Goal: Task Accomplishment & Management: Manage account settings

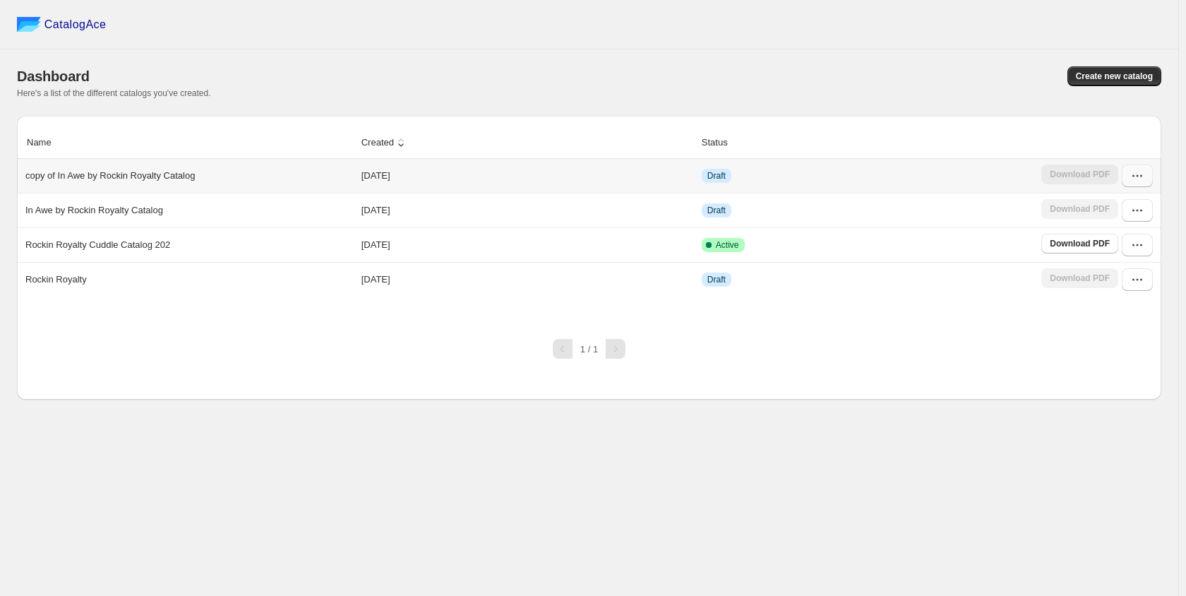
click at [1140, 186] on button "button" at bounding box center [1137, 176] width 31 height 23
click at [1111, 298] on span "Edit" at bounding box center [1108, 303] width 16 height 11
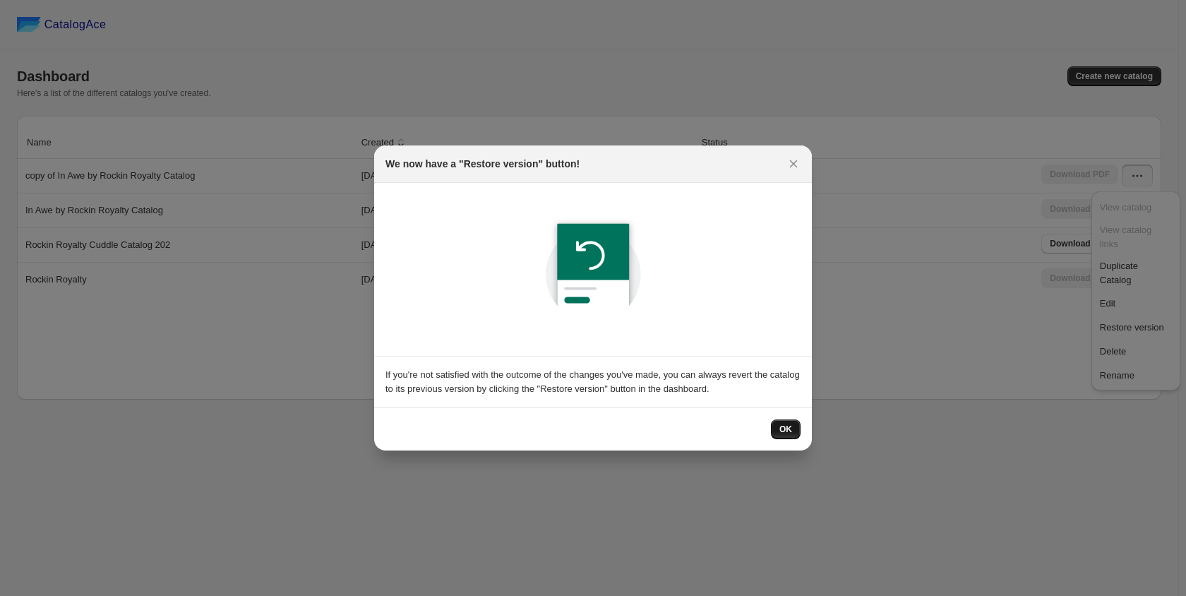
click at [789, 432] on span "OK" at bounding box center [785, 429] width 13 height 11
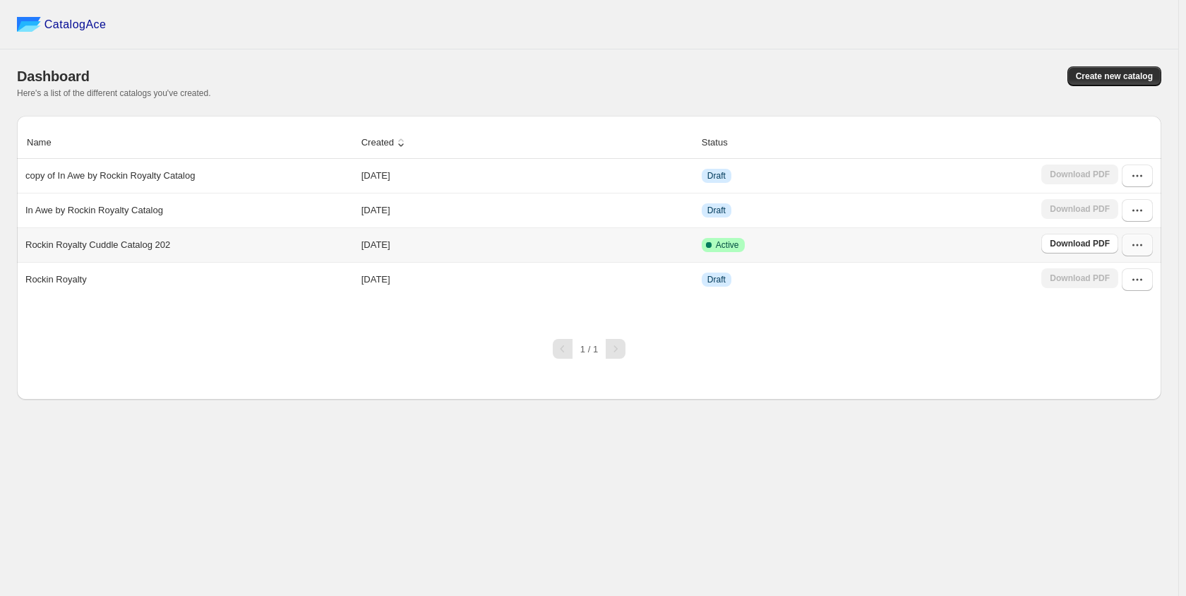
click at [1137, 247] on icon "button" at bounding box center [1137, 245] width 14 height 14
click at [1120, 366] on span "Edit" at bounding box center [1136, 373] width 72 height 14
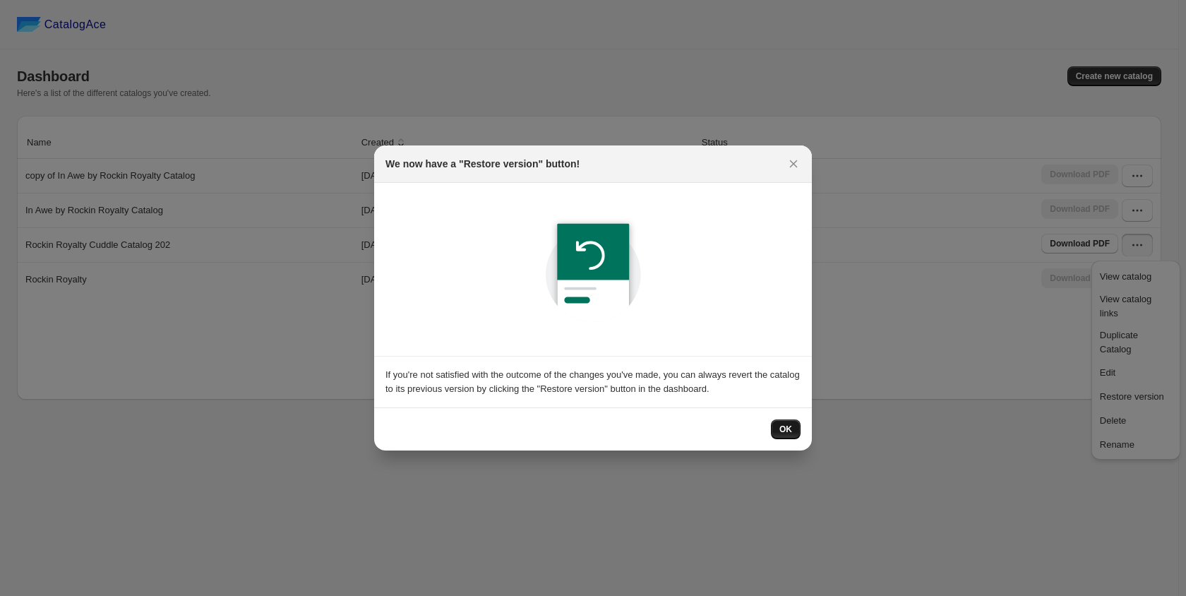
click at [795, 434] on button "OK" at bounding box center [786, 429] width 30 height 20
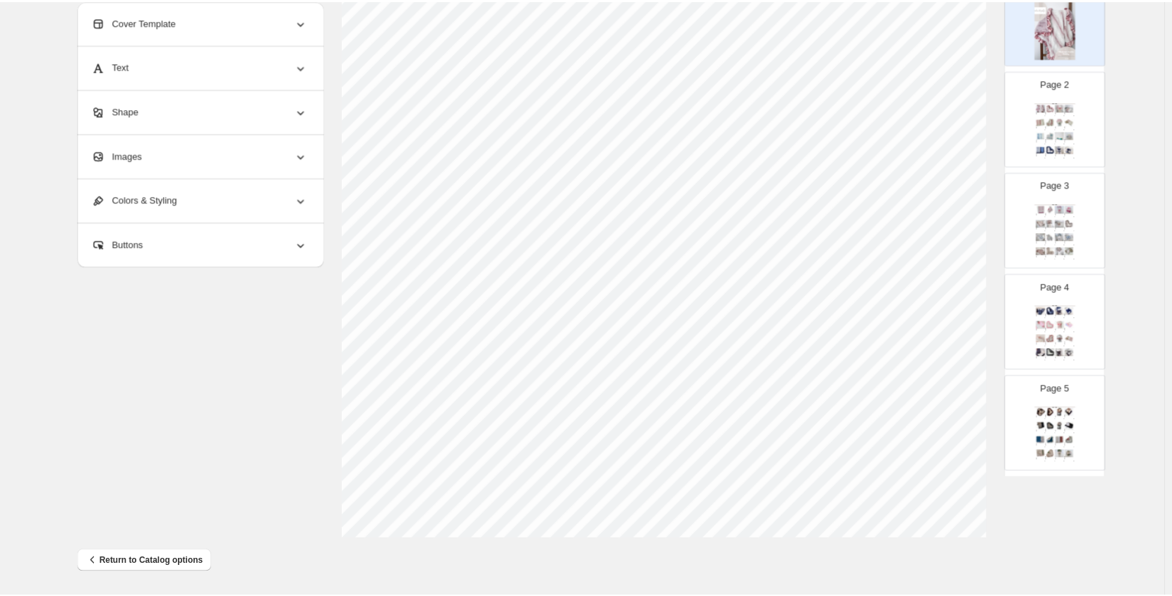
scroll to position [68, 0]
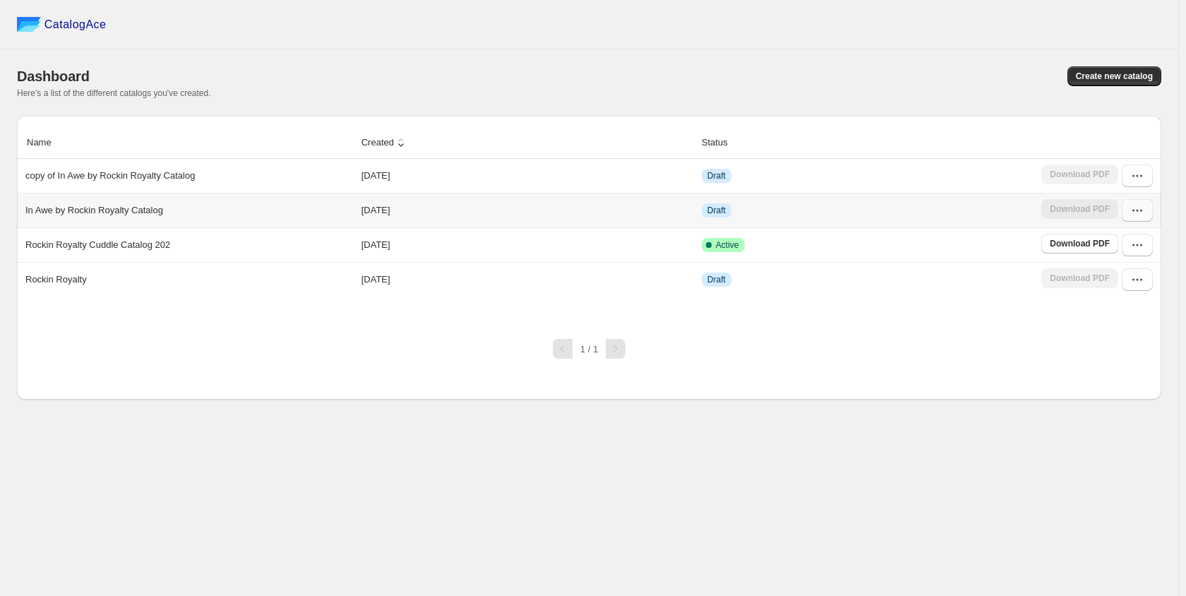
click at [1137, 213] on icon "button" at bounding box center [1137, 210] width 14 height 14
click at [1119, 331] on span "Edit" at bounding box center [1136, 338] width 72 height 14
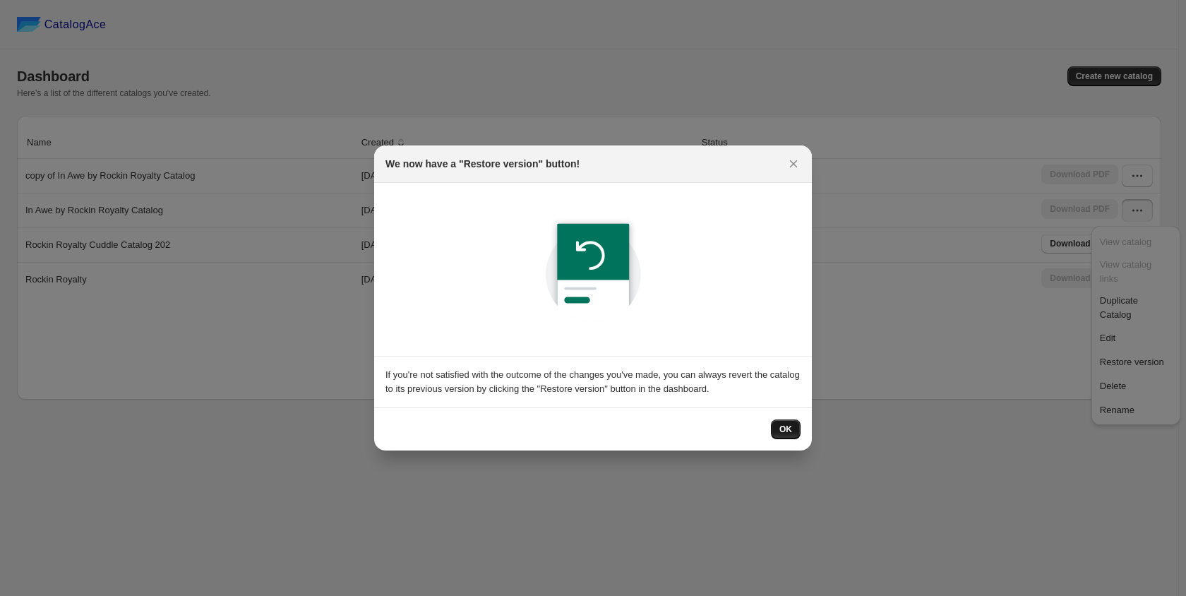
click at [787, 432] on span "OK" at bounding box center [785, 429] width 13 height 11
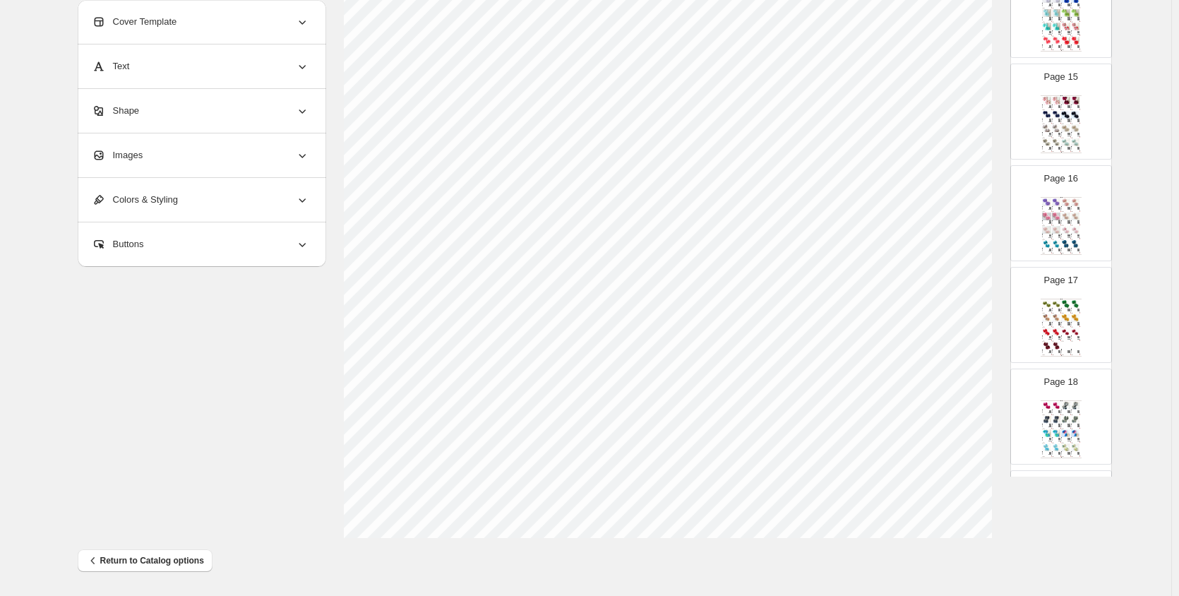
scroll to position [925, 0]
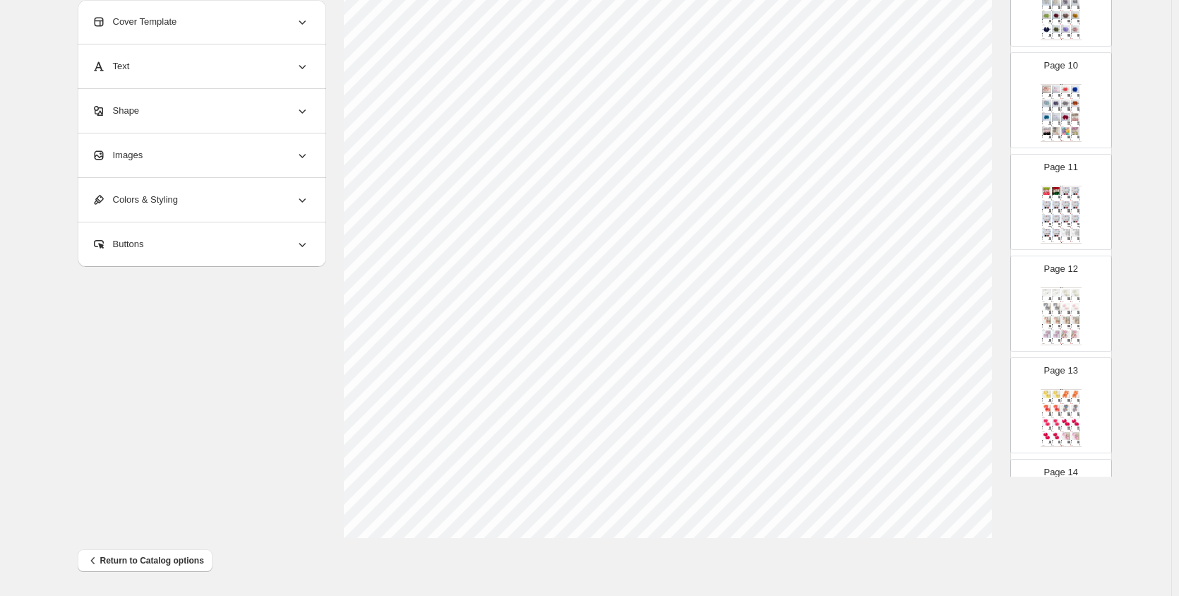
click at [1058, 109] on img at bounding box center [1059, 108] width 2 height 2
type input "**"
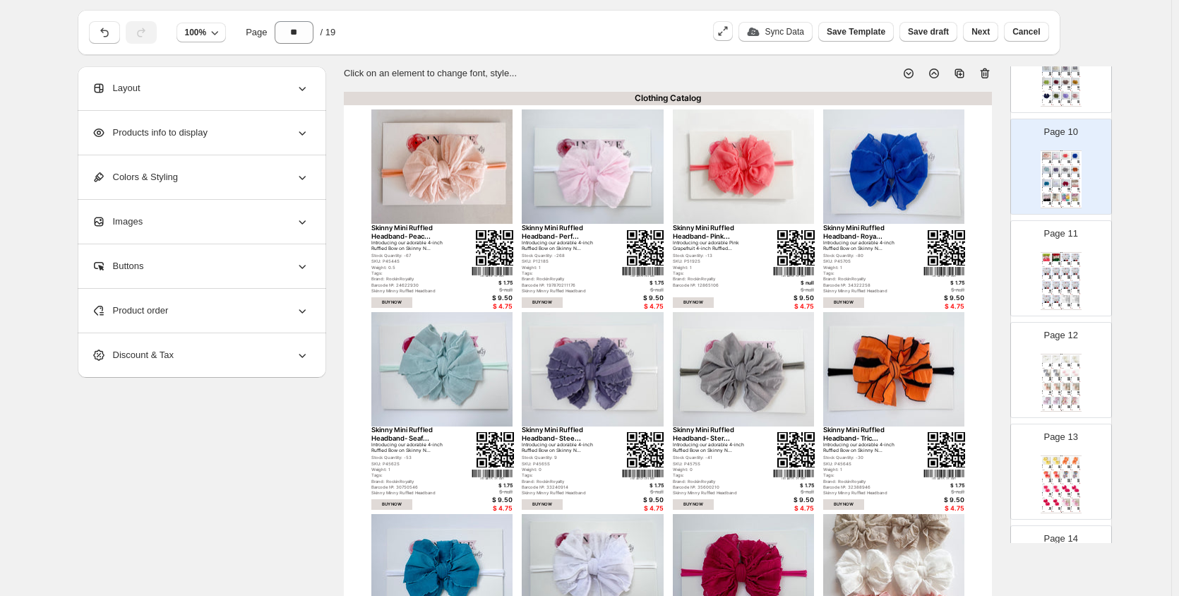
scroll to position [0, 0]
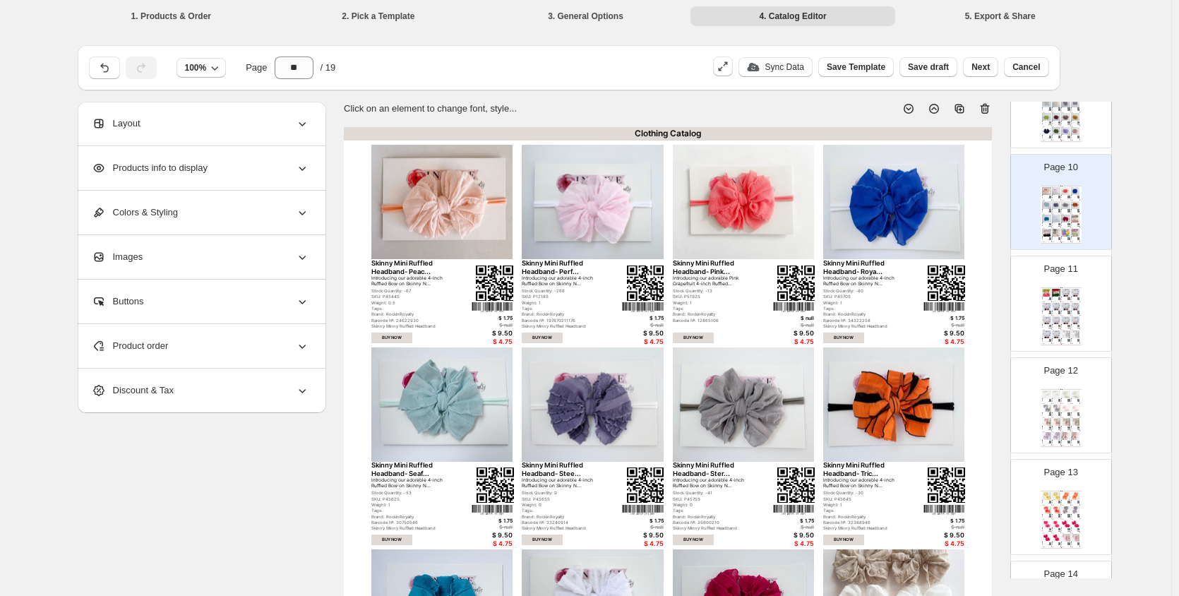
click at [184, 17] on li "1. Products & Order" at bounding box center [171, 16] width 205 height 20
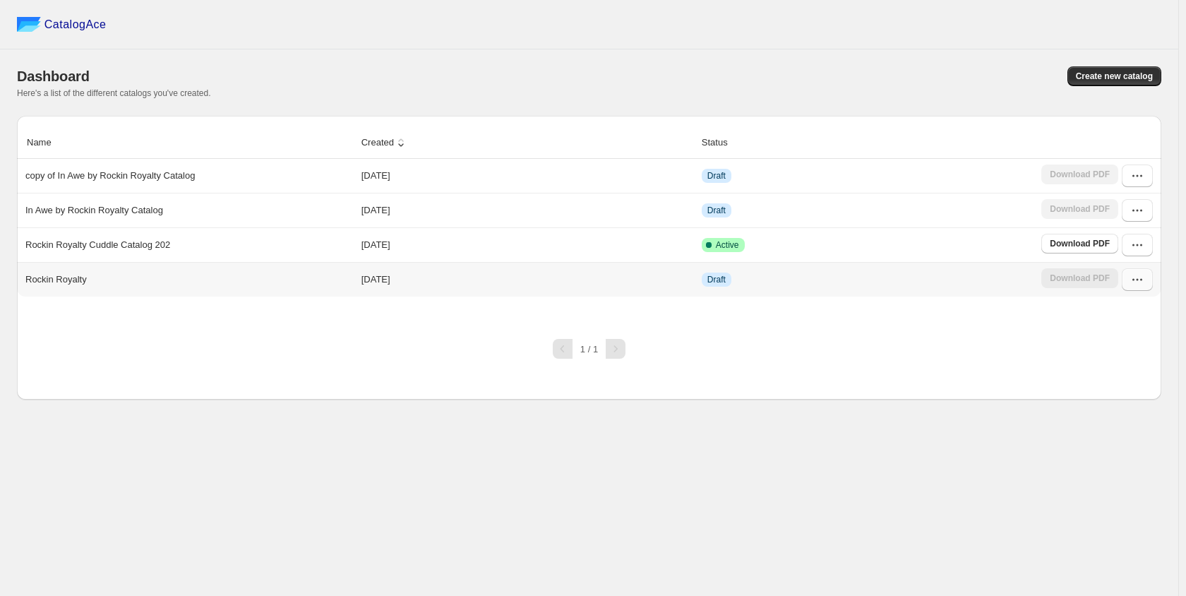
click at [1135, 277] on icon "button" at bounding box center [1137, 280] width 14 height 14
click at [1120, 400] on span "Edit" at bounding box center [1136, 407] width 72 height 14
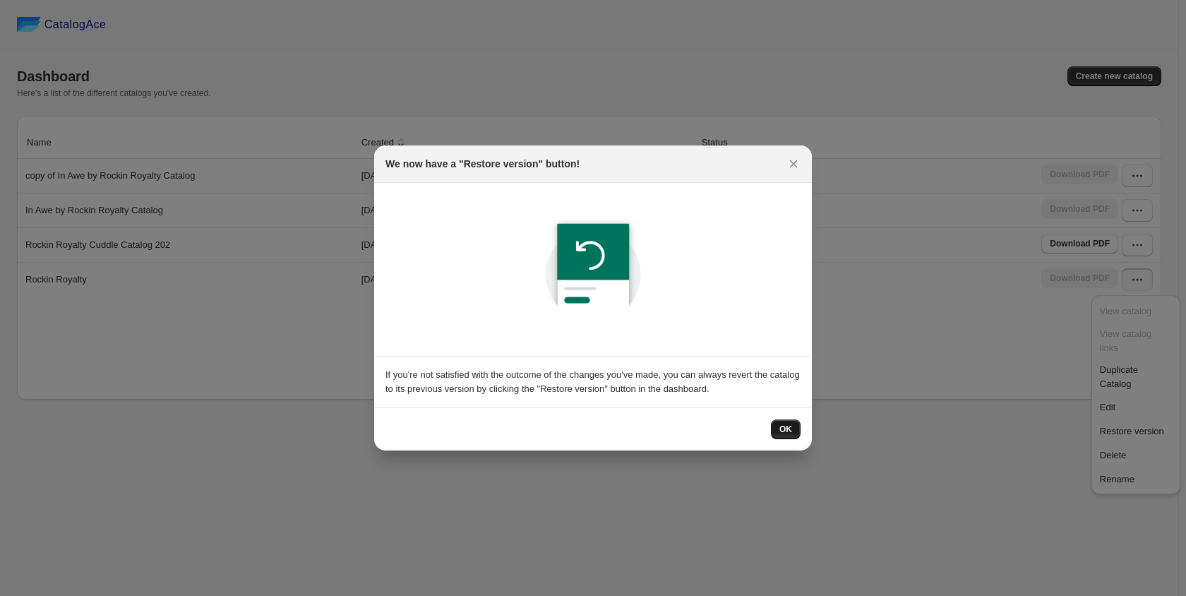
click at [793, 431] on button "OK" at bounding box center [786, 429] width 30 height 20
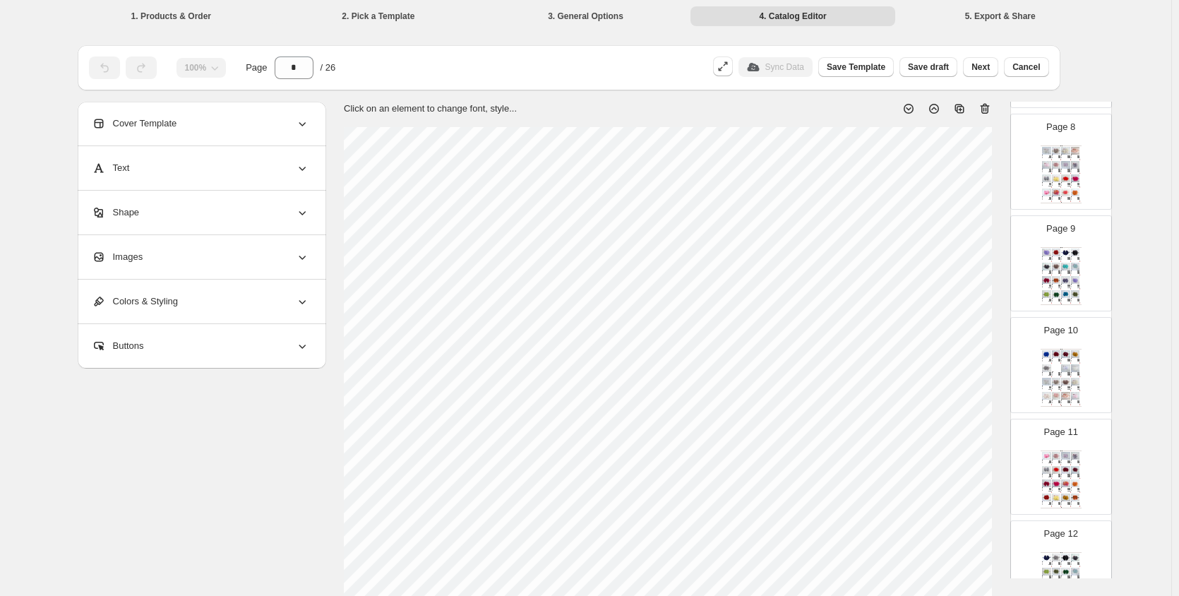
scroll to position [938, 0]
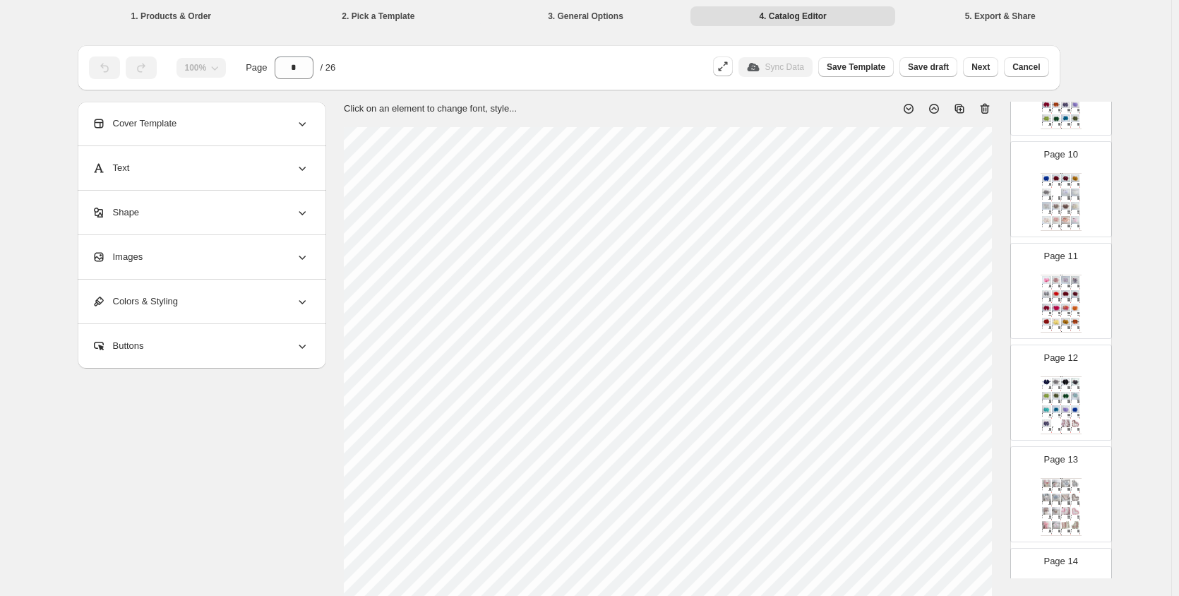
click at [1080, 301] on div "Clothing Catalog Skinny Mini Ruffled Headband- Bubb... Introducing our adorable…" at bounding box center [1061, 304] width 41 height 58
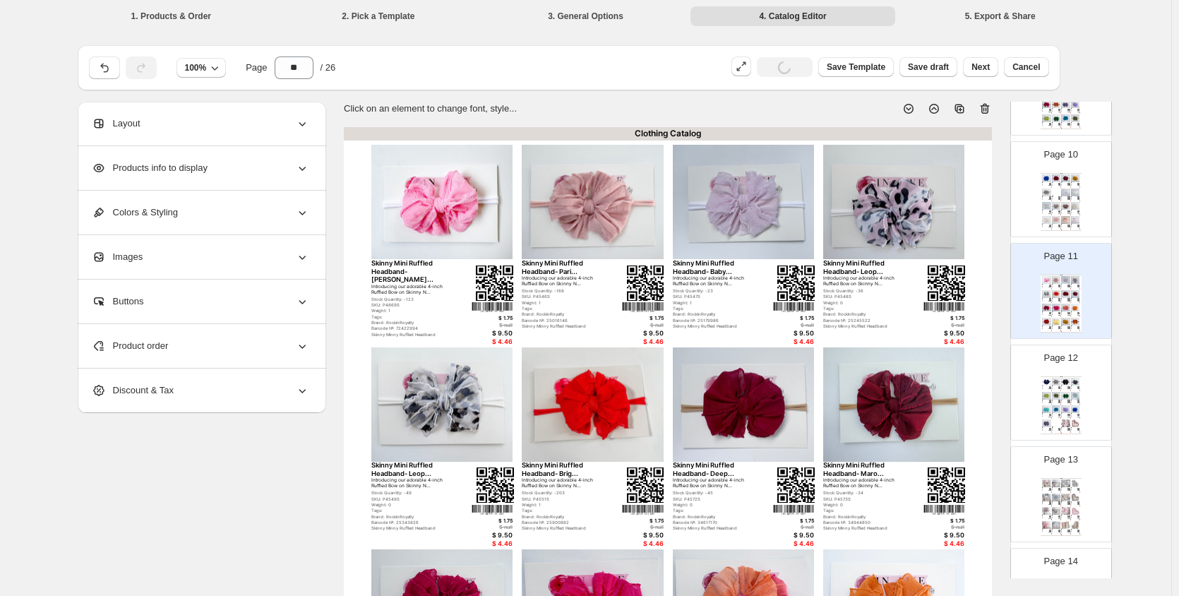
click at [1052, 399] on img at bounding box center [1056, 396] width 9 height 8
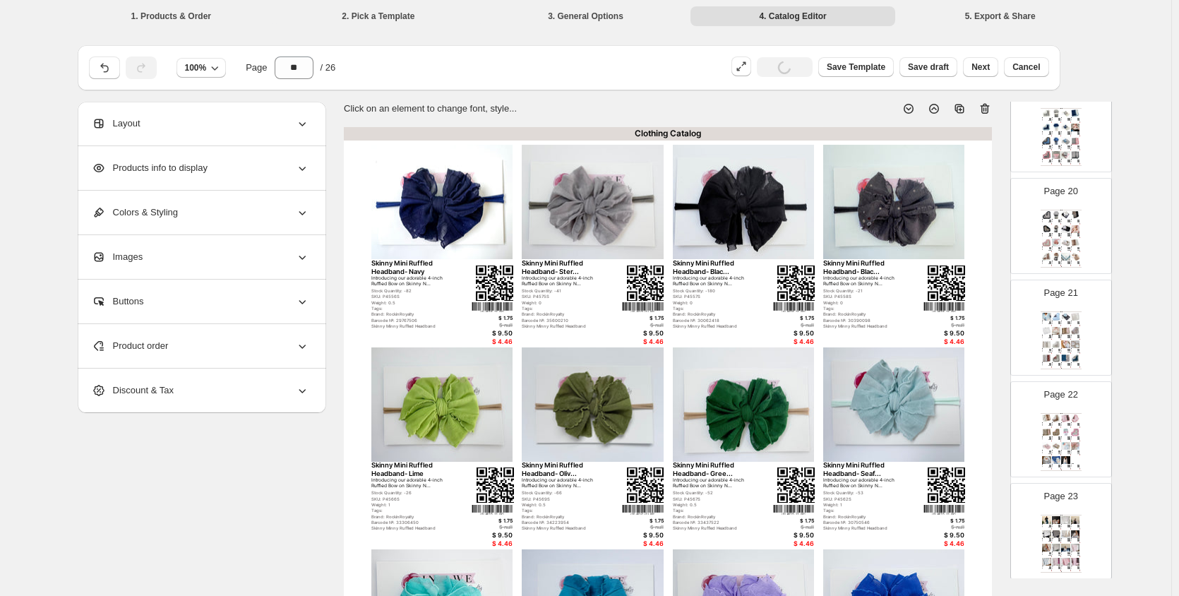
scroll to position [2260, 0]
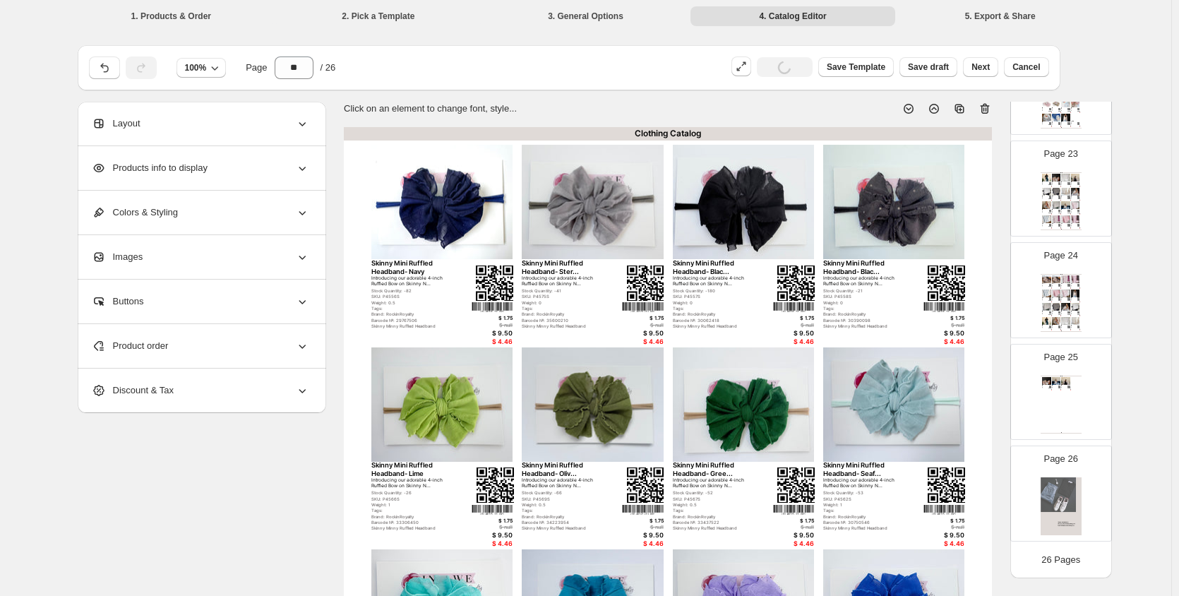
click at [1074, 362] on p "Page 25" at bounding box center [1061, 357] width 34 height 14
type input "**"
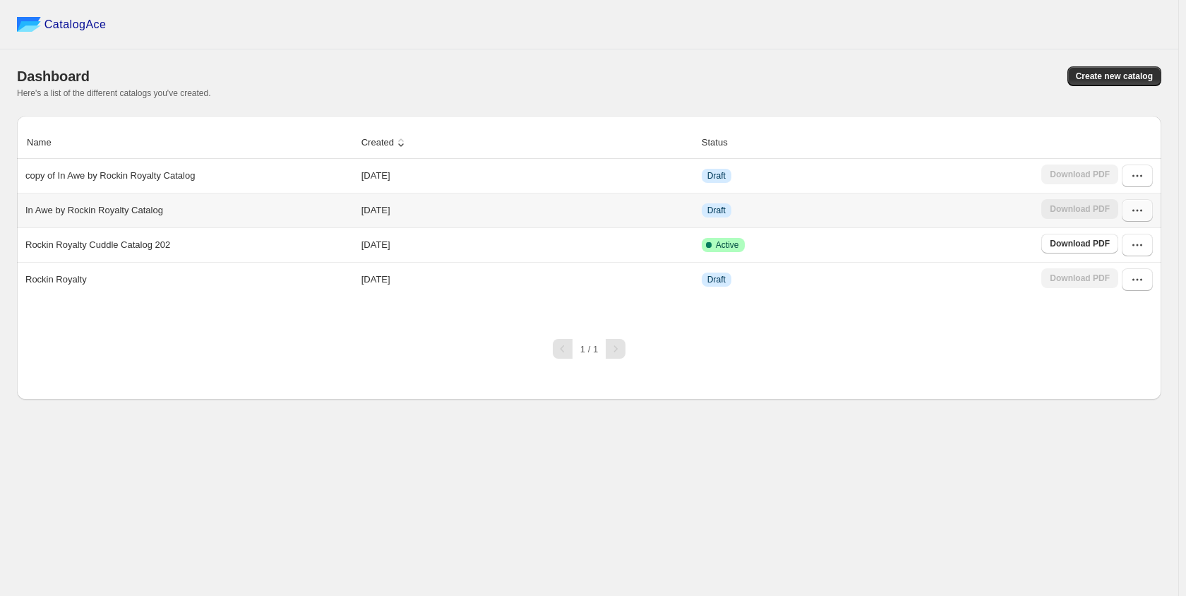
click at [1134, 217] on icon "button" at bounding box center [1137, 210] width 14 height 14
click at [1115, 333] on span "Edit" at bounding box center [1108, 338] width 16 height 11
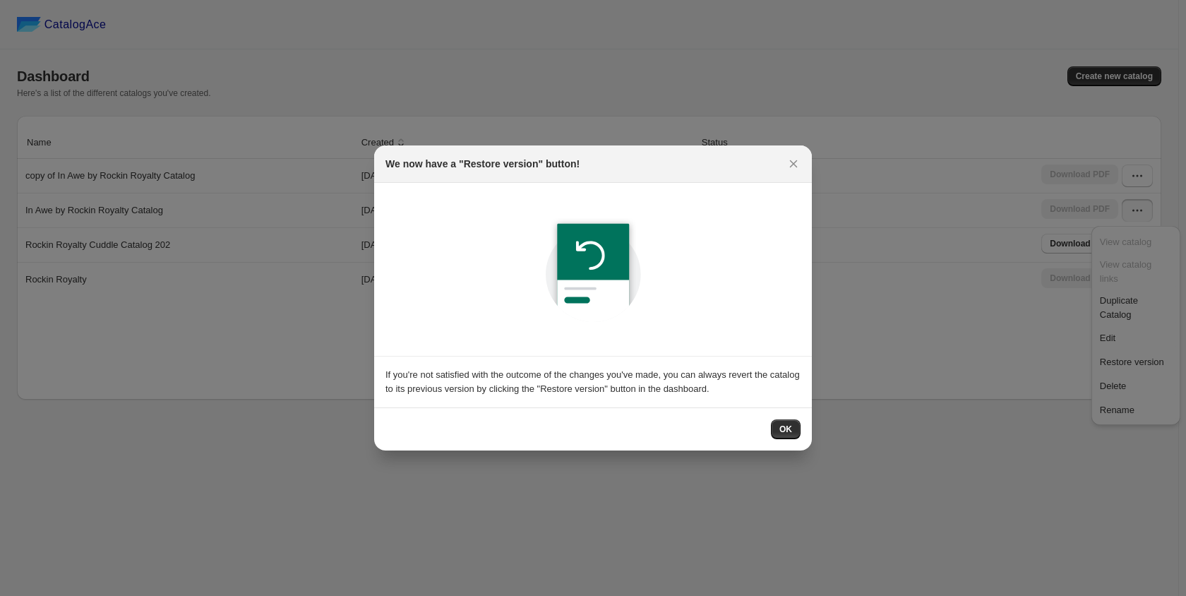
click at [803, 426] on div "OK" at bounding box center [593, 428] width 438 height 43
click at [795, 431] on button "OK" at bounding box center [786, 429] width 30 height 20
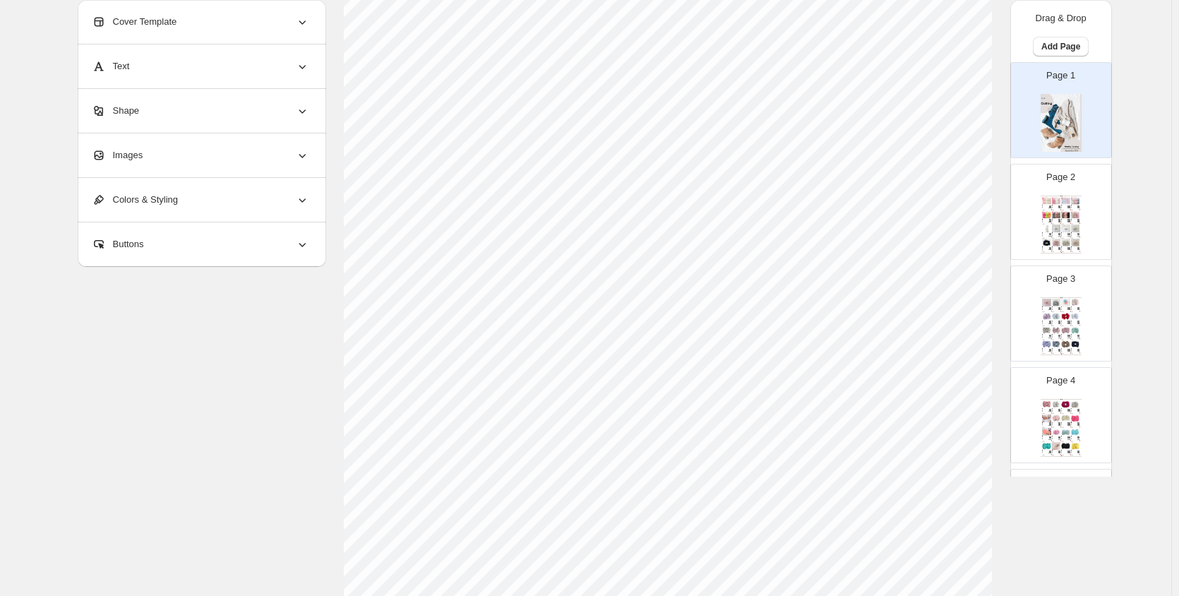
scroll to position [428, 0]
click at [1055, 235] on div "Weight: 1.5" at bounding box center [1054, 235] width 5 height 0
type input "*"
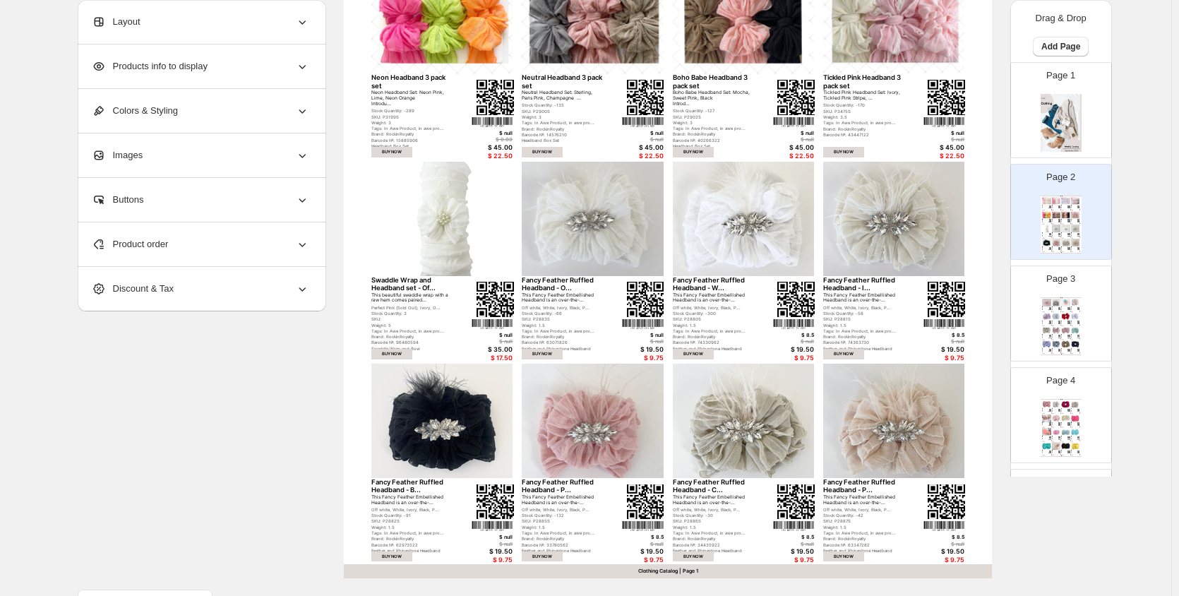
scroll to position [0, 0]
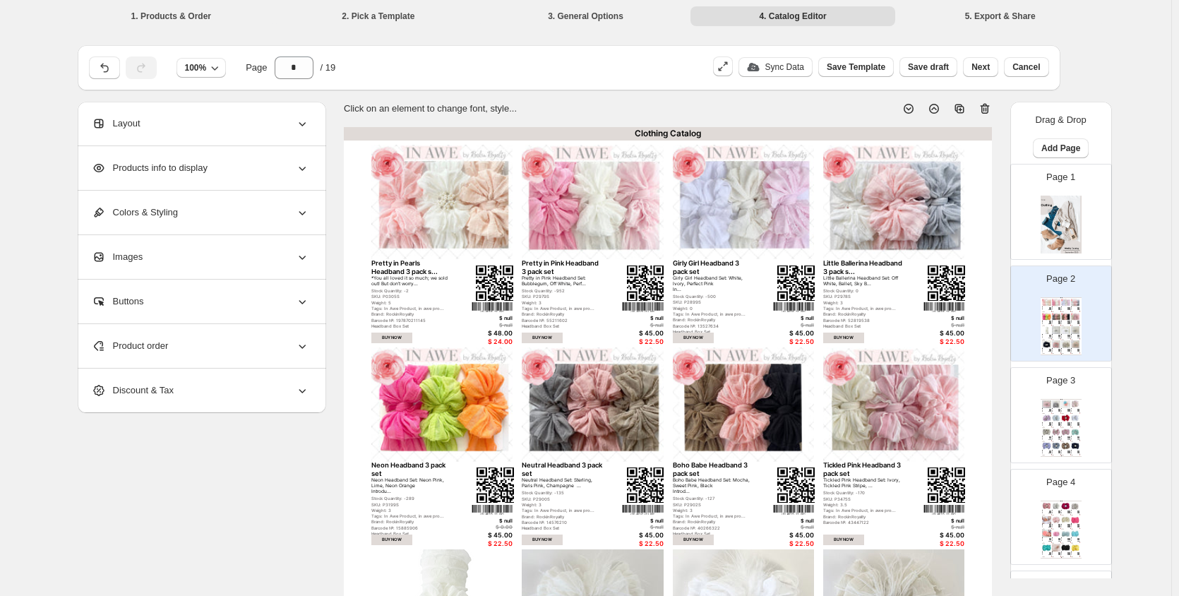
click at [581, 23] on li "3. General Options" at bounding box center [586, 16] width 205 height 20
click at [578, 20] on li "3. General Options" at bounding box center [586, 16] width 205 height 20
